Goal: Information Seeking & Learning: Learn about a topic

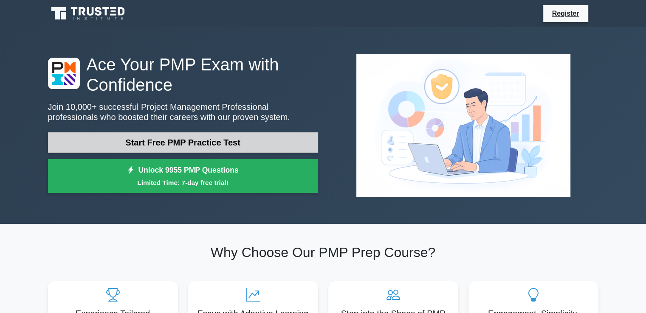
click at [144, 141] on link "Start Free PMP Practice Test" at bounding box center [183, 143] width 270 height 20
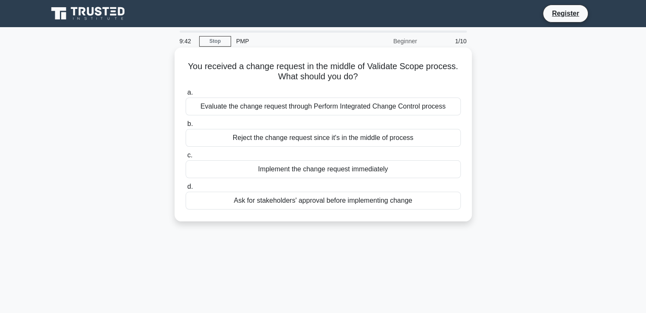
click at [302, 203] on div "Ask for stakeholders' approval before implementing change" at bounding box center [323, 201] width 275 height 18
click at [186, 190] on input "d. Ask for stakeholders' approval before implementing change" at bounding box center [186, 187] width 0 height 6
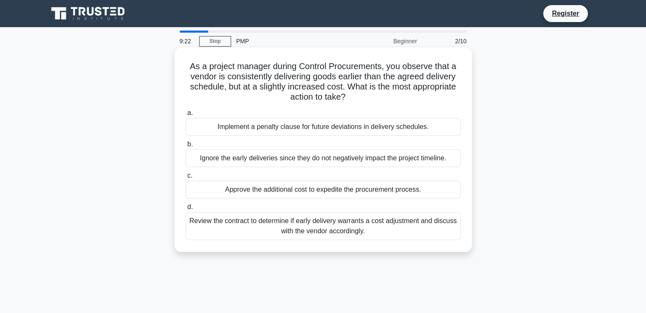
click at [247, 232] on div "Review the contract to determine if early delivery warrants a cost adjustment a…" at bounding box center [323, 226] width 275 height 28
click at [186, 210] on input "d. Review the contract to determine if early delivery warrants a cost adjustmen…" at bounding box center [186, 208] width 0 height 6
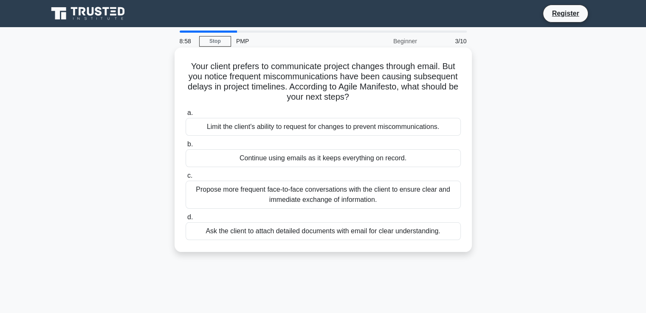
click at [306, 193] on div "Propose more frequent face-to-face conversations with the client to ensure clea…" at bounding box center [323, 195] width 275 height 28
click at [186, 179] on input "c. Propose more frequent face-to-face conversations with the client to ensure c…" at bounding box center [186, 176] width 0 height 6
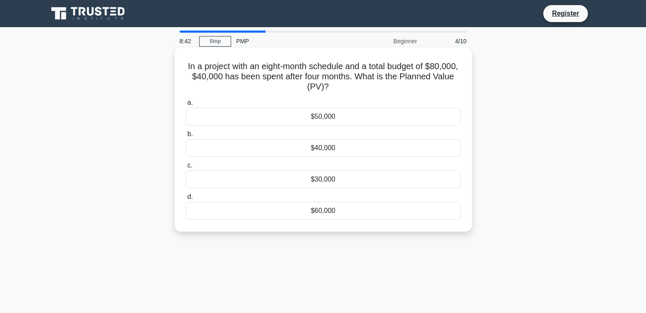
click at [307, 153] on div "$40,000" at bounding box center [323, 148] width 275 height 18
click at [186, 137] on input "b. $40,000" at bounding box center [186, 135] width 0 height 6
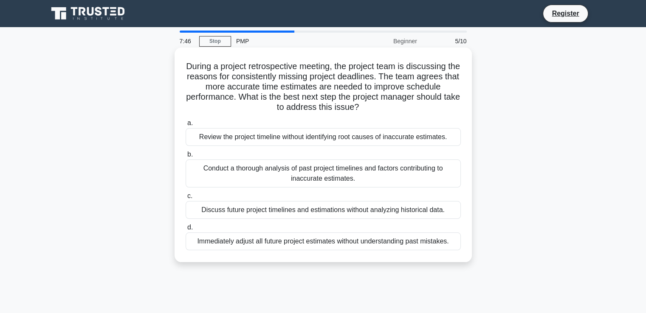
click at [293, 172] on div "Conduct a thorough analysis of past project timelines and factors contributing …" at bounding box center [323, 174] width 275 height 28
click at [186, 158] on input "b. Conduct a thorough analysis of past project timelines and factors contributi…" at bounding box center [186, 155] width 0 height 6
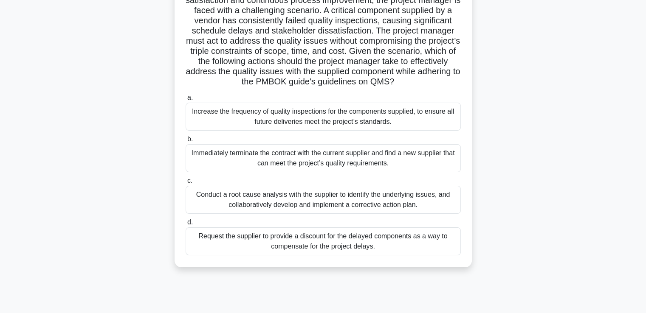
scroll to position [146, 0]
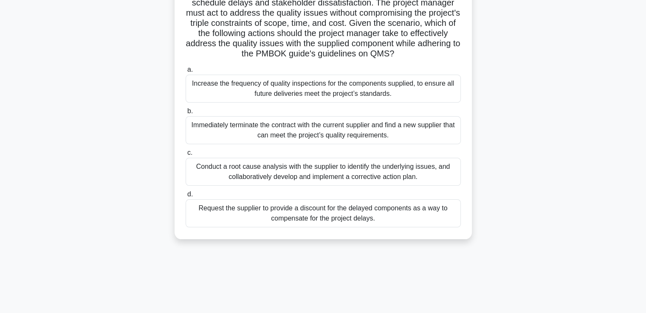
click at [323, 139] on div "Immediately terminate the contract with the current supplier and find a new sup…" at bounding box center [323, 130] width 275 height 28
click at [186, 114] on input "b. Immediately terminate the contract with the current supplier and find a new …" at bounding box center [186, 112] width 0 height 6
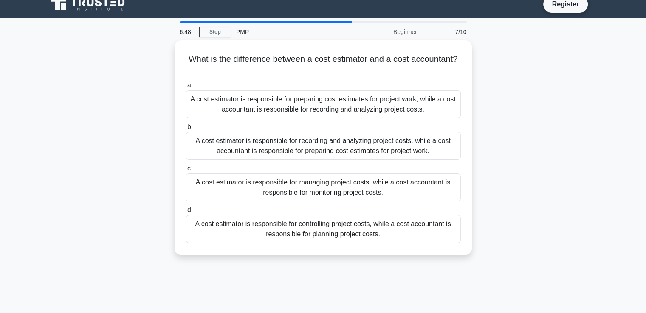
scroll to position [0, 0]
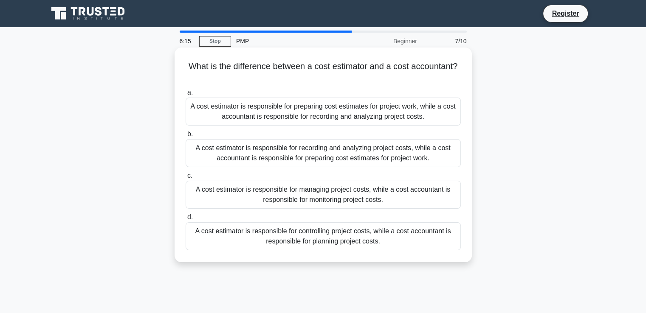
click at [318, 99] on div "A cost estimator is responsible for preparing cost estimates for project work, …" at bounding box center [323, 112] width 275 height 28
click at [186, 96] on input "a. A cost estimator is responsible for preparing cost estimates for project wor…" at bounding box center [186, 93] width 0 height 6
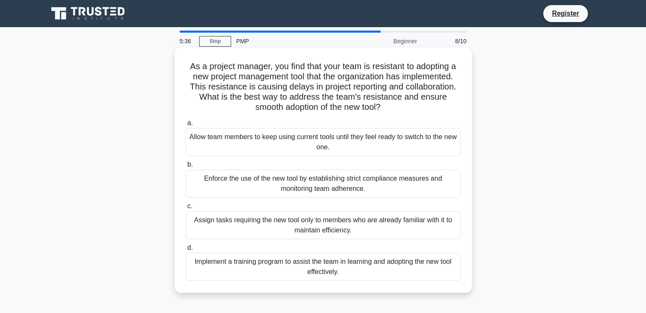
click at [297, 276] on div "Implement a training program to assist the team in learning and adopting the ne…" at bounding box center [323, 267] width 275 height 28
click at [186, 251] on input "d. Implement a training program to assist the team in learning and adopting the…" at bounding box center [186, 249] width 0 height 6
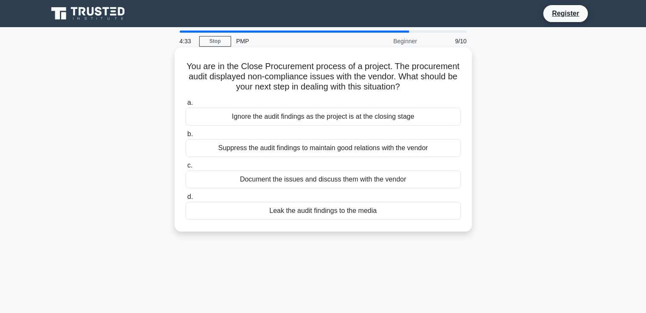
click at [309, 176] on div "Document the issues and discuss them with the vendor" at bounding box center [323, 180] width 275 height 18
click at [186, 169] on input "c. Document the issues and discuss them with the vendor" at bounding box center [186, 166] width 0 height 6
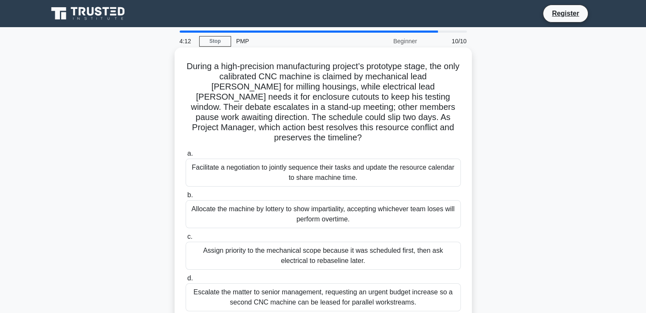
click at [217, 160] on div "Facilitate a negotiation to jointly sequence their tasks and update the resourc…" at bounding box center [323, 173] width 275 height 28
click at [186, 157] on input "a. Facilitate a negotiation to jointly sequence their tasks and update the reso…" at bounding box center [186, 154] width 0 height 6
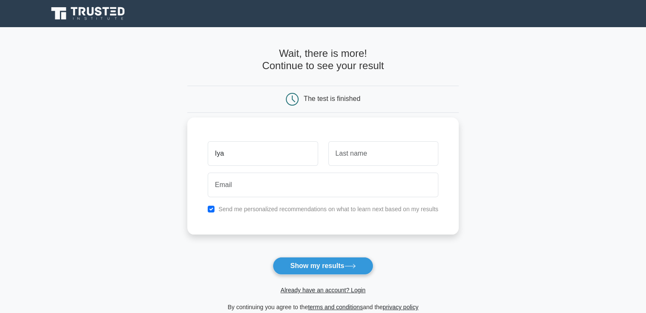
type input "Iya"
click at [346, 162] on input "text" at bounding box center [383, 153] width 110 height 25
type input "ne"
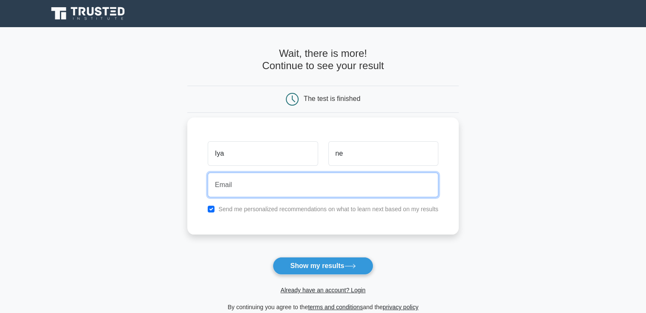
click at [325, 182] on input "email" at bounding box center [323, 185] width 231 height 25
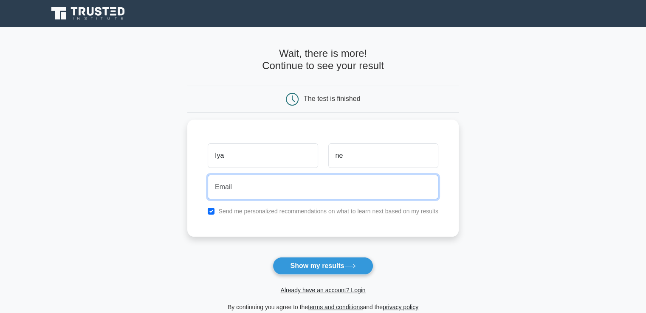
type input "iyaloonehoya@gmail.com"
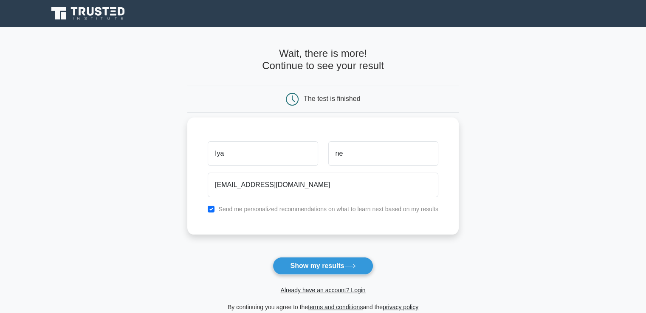
drag, startPoint x: 323, startPoint y: 238, endPoint x: 325, endPoint y: 205, distance: 33.2
click at [325, 205] on div "Iya ne iyaloonehoya@gmail.com Send me personalized recommendations on what to l…" at bounding box center [322, 176] width 271 height 117
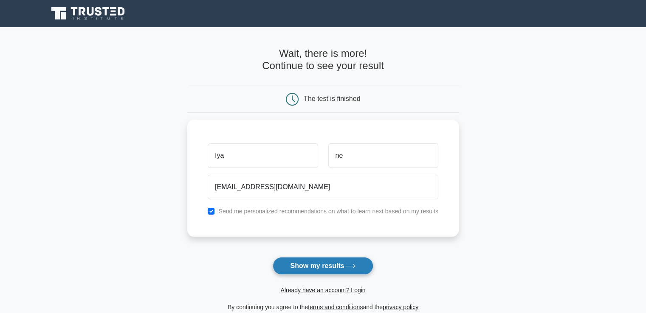
click at [316, 263] on button "Show my results" at bounding box center [323, 266] width 100 height 18
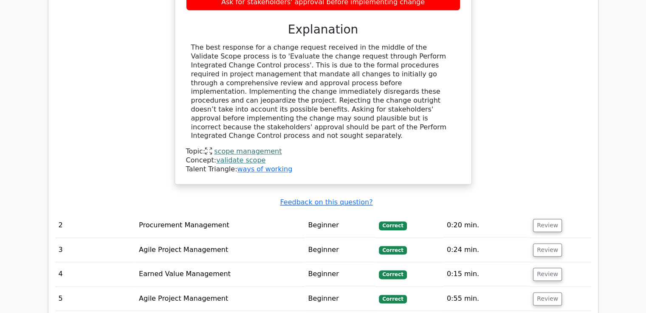
scroll to position [952, 0]
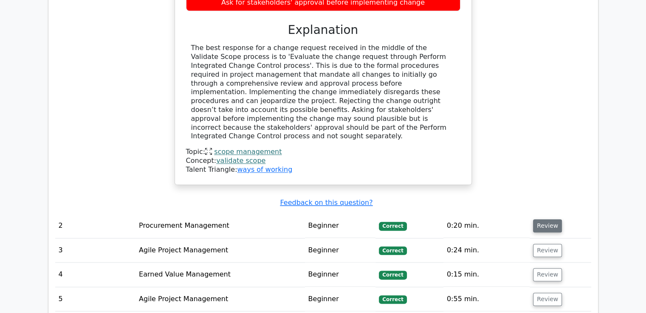
click at [549, 220] on button "Review" at bounding box center [547, 226] width 29 height 13
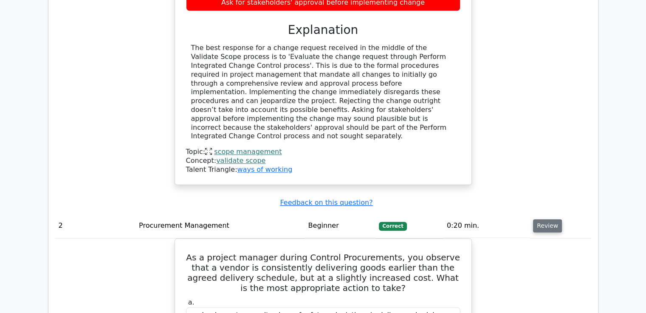
click at [549, 220] on button "Review" at bounding box center [547, 226] width 29 height 13
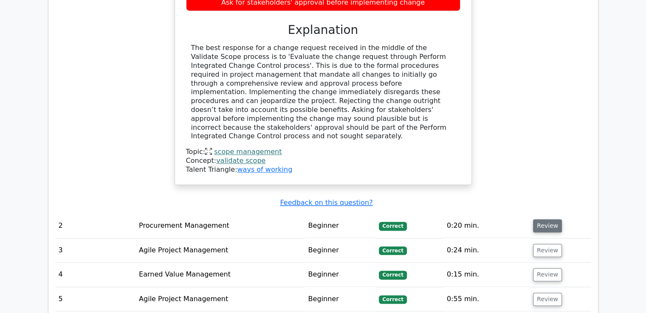
click at [549, 220] on button "Review" at bounding box center [547, 226] width 29 height 13
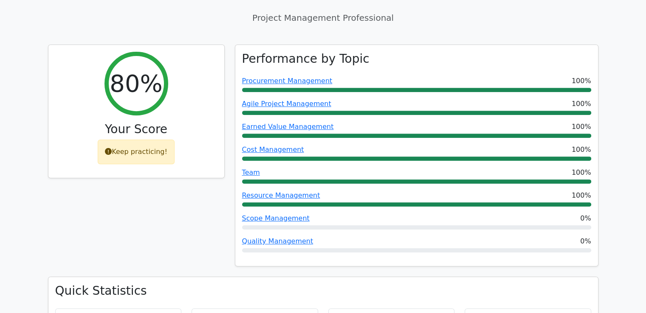
scroll to position [324, 0]
